Goal: Find specific page/section: Find specific page/section

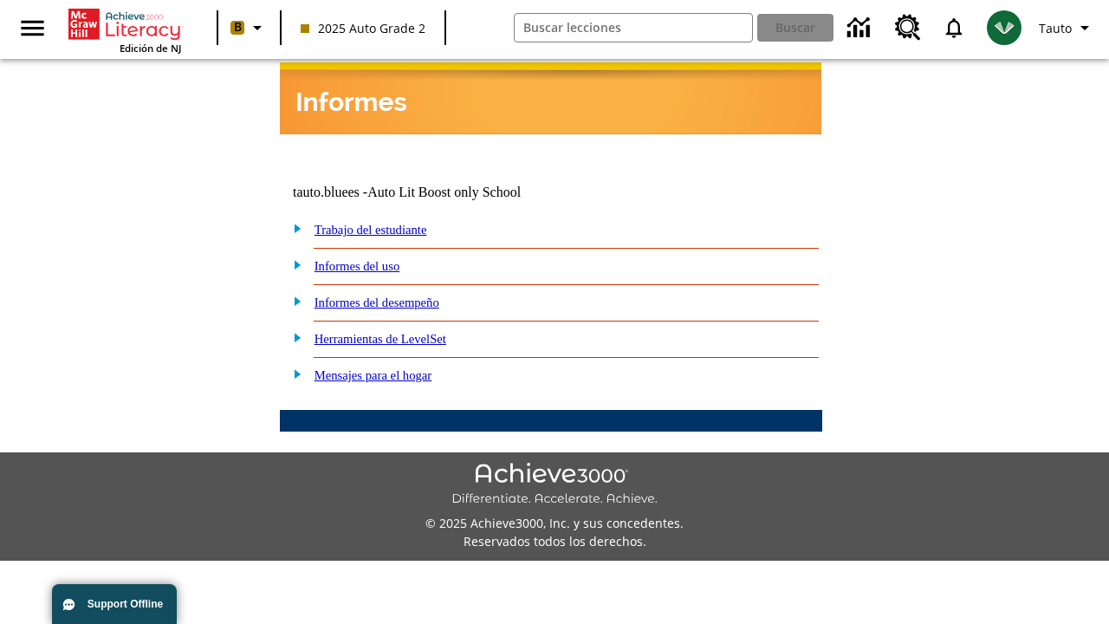
click at [390, 223] on link "Trabajo del estudiante" at bounding box center [370, 230] width 113 height 14
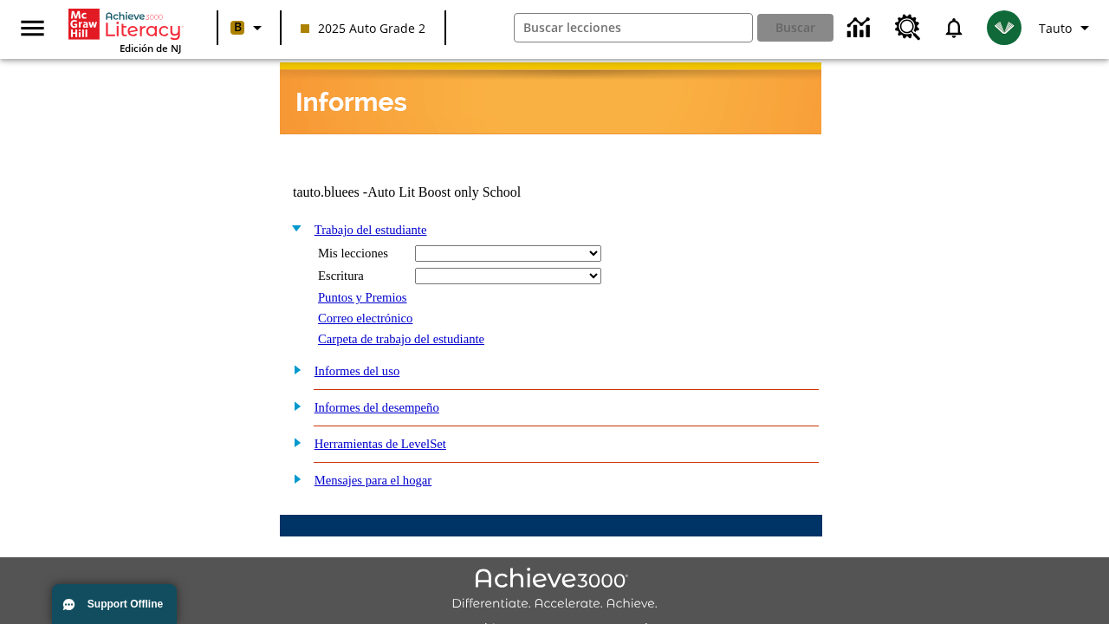
select select "/options/reports/?report_id=24&atype=14&section=2"
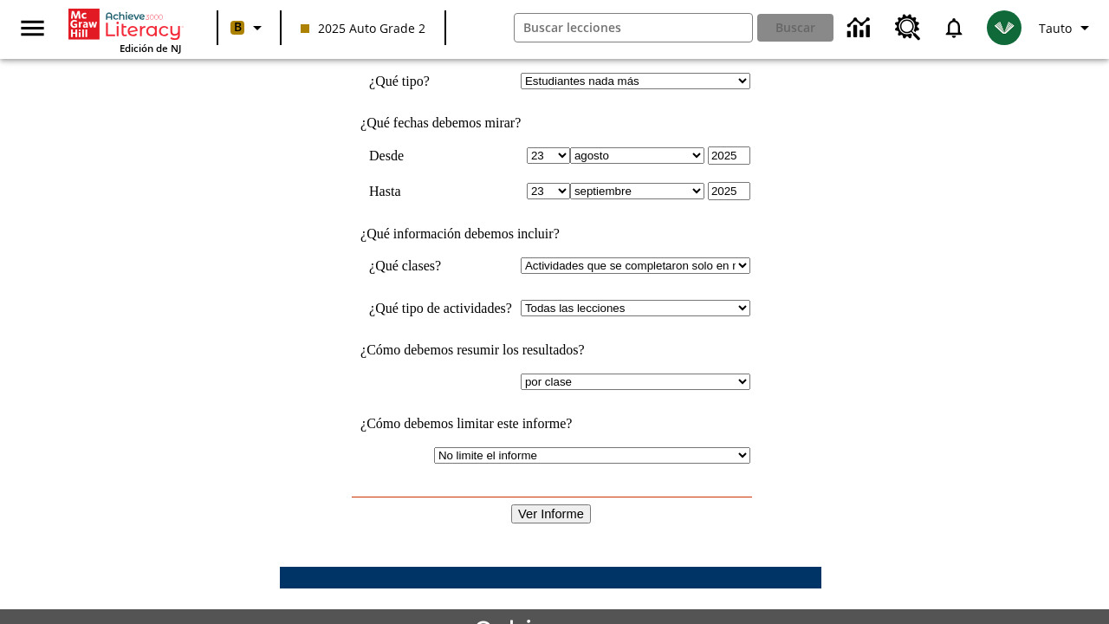
scroll to position [452, 0]
